Goal: Task Accomplishment & Management: Use online tool/utility

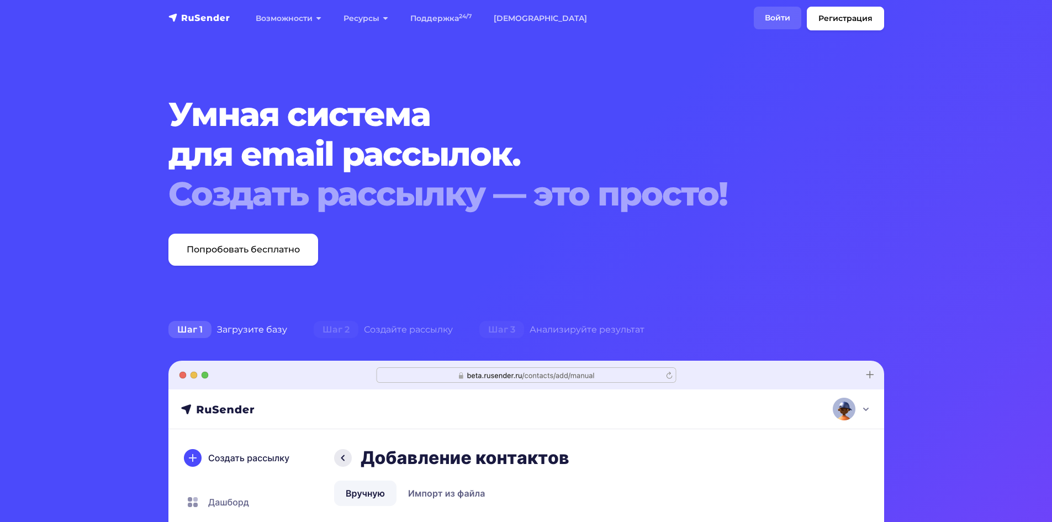
click at [772, 18] on link "Войти" at bounding box center [777, 18] width 47 height 23
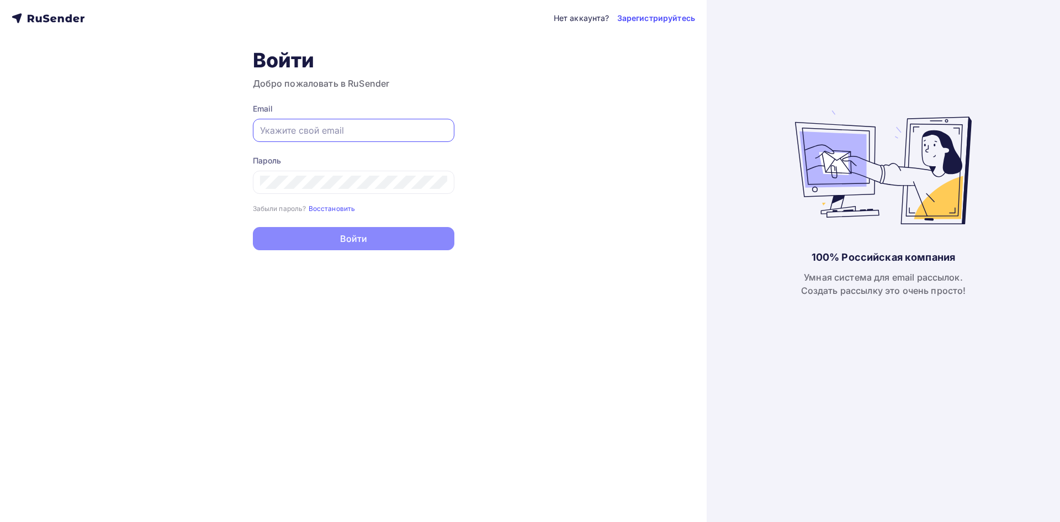
click at [282, 131] on input "text" at bounding box center [353, 130] width 187 height 13
type input "vika-terina@yandex.ru"
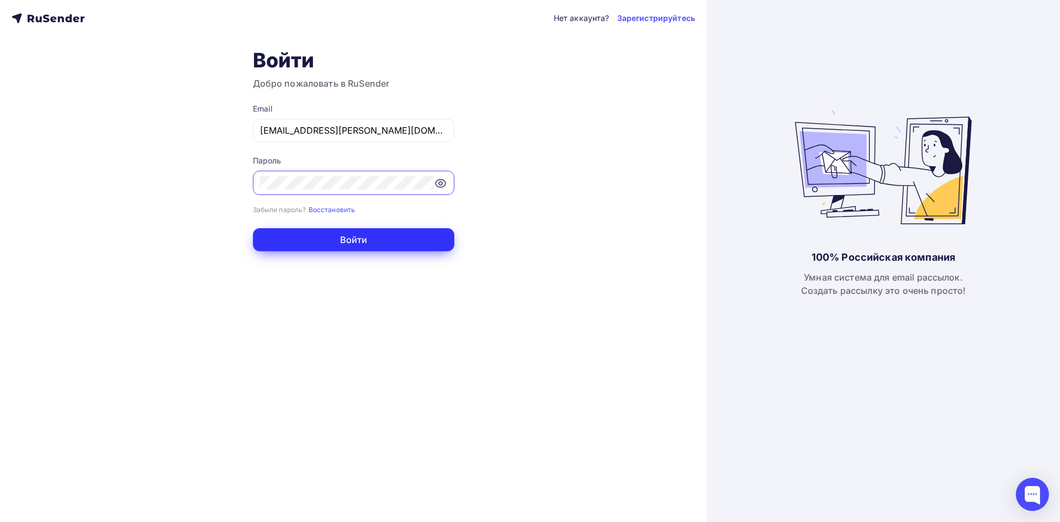
click at [369, 231] on button "Войти" at bounding box center [354, 239] width 202 height 23
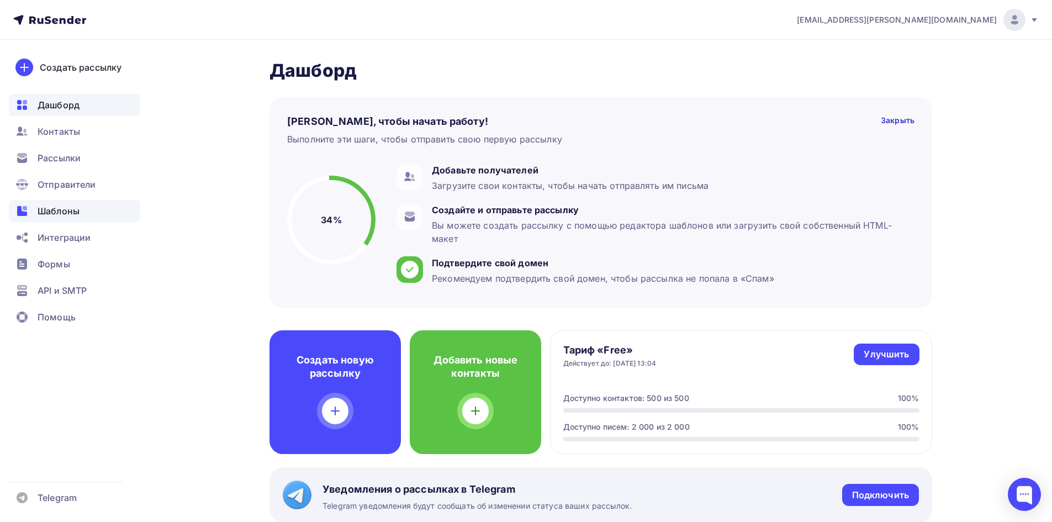
click at [78, 217] on span "Шаблоны" at bounding box center [59, 210] width 42 height 13
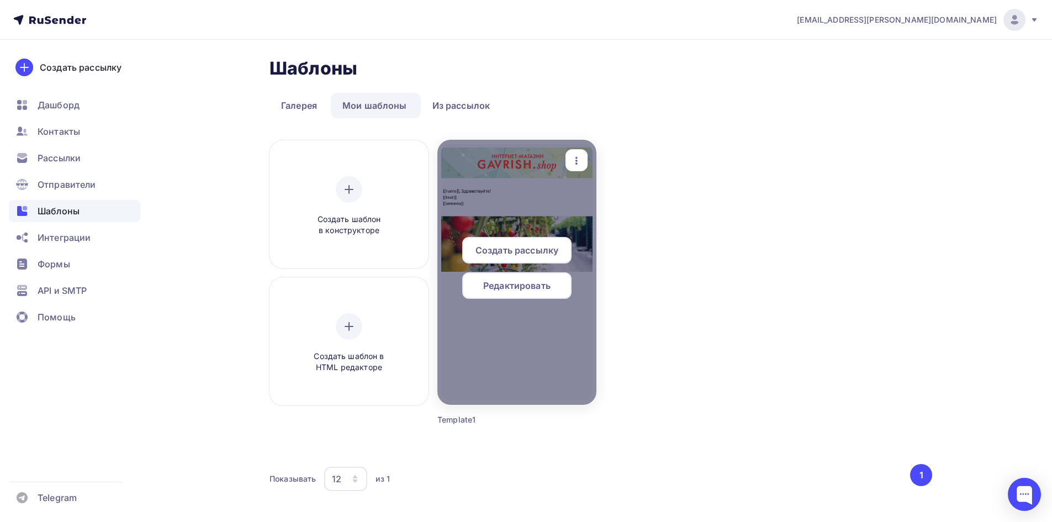
click at [519, 288] on span "Редактировать" at bounding box center [516, 285] width 67 height 13
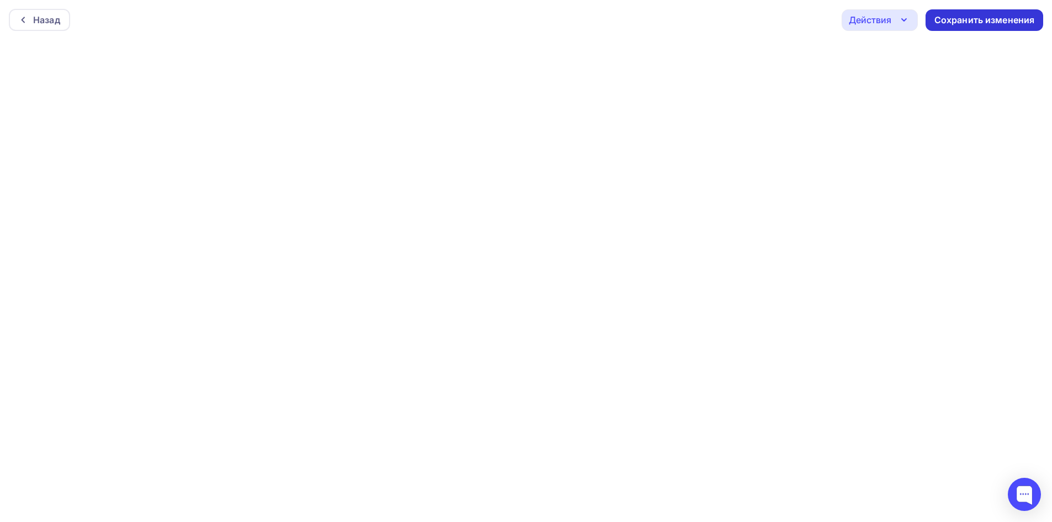
click at [960, 25] on div "Сохранить изменения" at bounding box center [984, 20] width 100 height 13
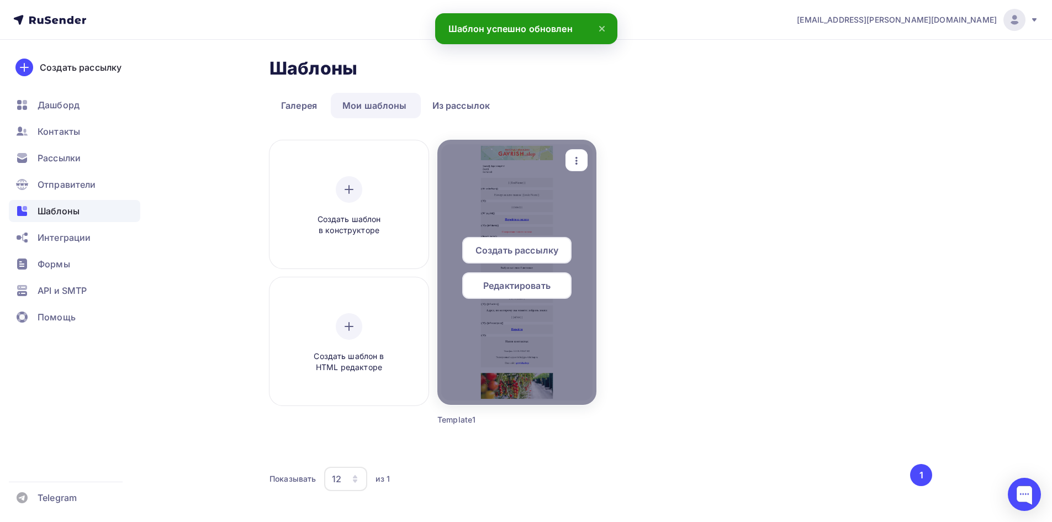
click at [500, 298] on div "Редактировать" at bounding box center [516, 285] width 109 height 27
